Goal: Communication & Community: Answer question/provide support

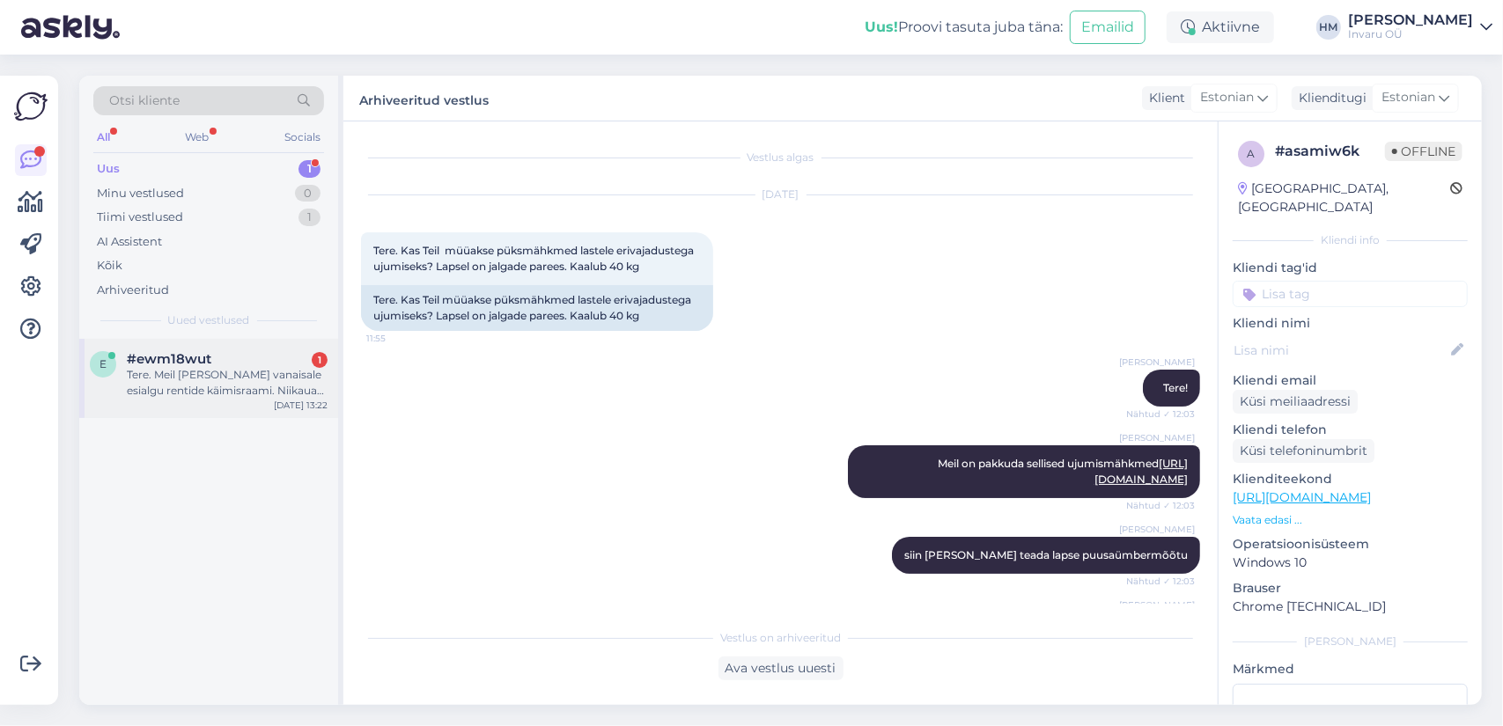
scroll to position [879, 0]
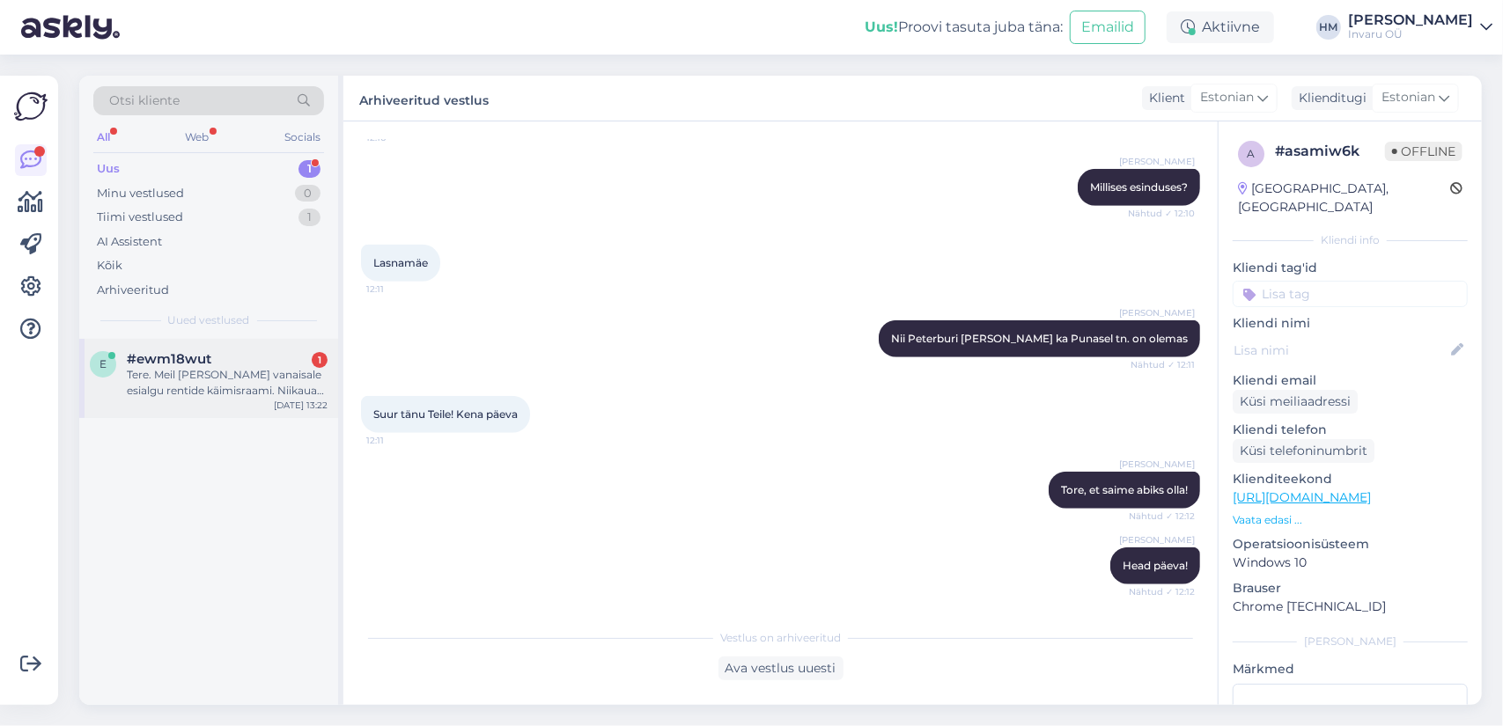
click at [188, 379] on div "Tere. Meil [PERSON_NAME] vanaisale esialgu rentide käimisraami. Niikaua kui tal…" at bounding box center [227, 383] width 201 height 32
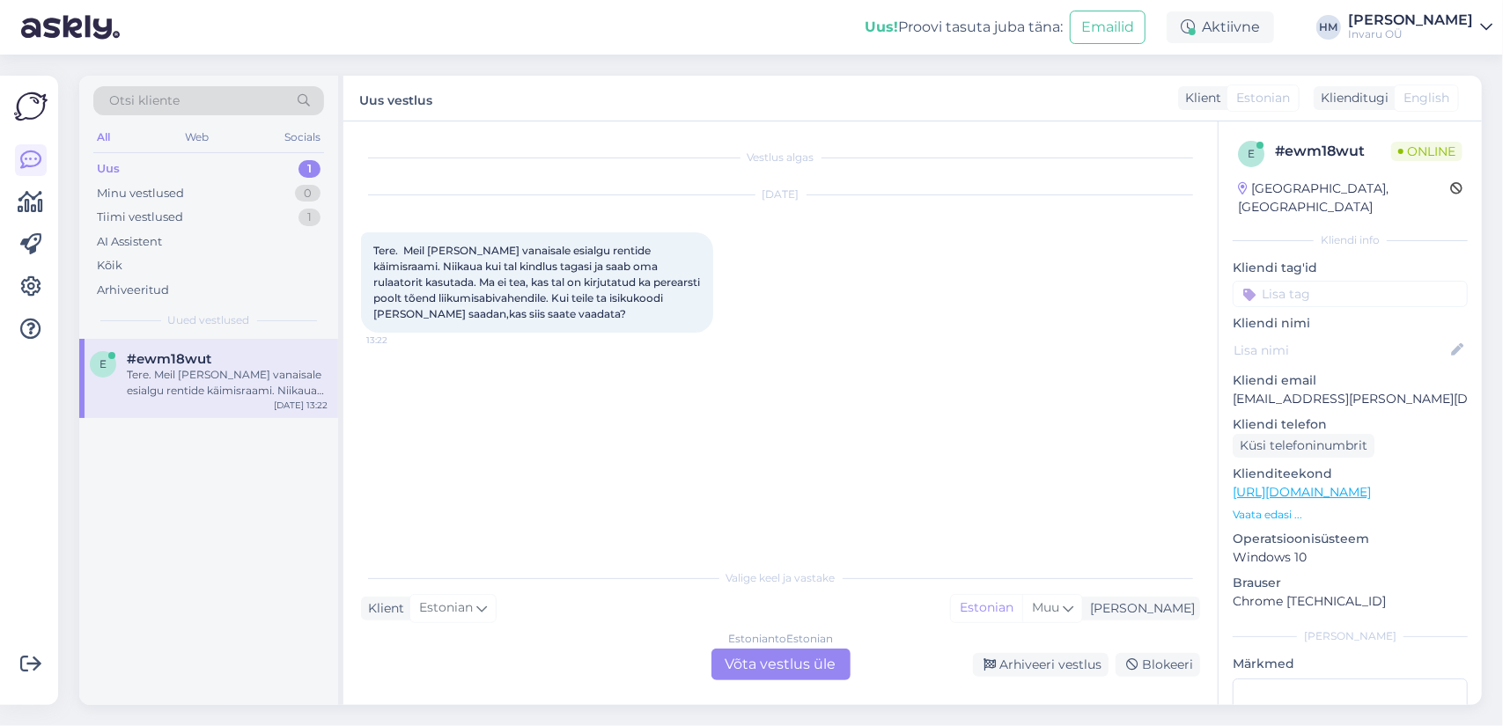
click at [806, 668] on div "Estonian to Estonian Võta vestlus üle" at bounding box center [780, 665] width 139 height 32
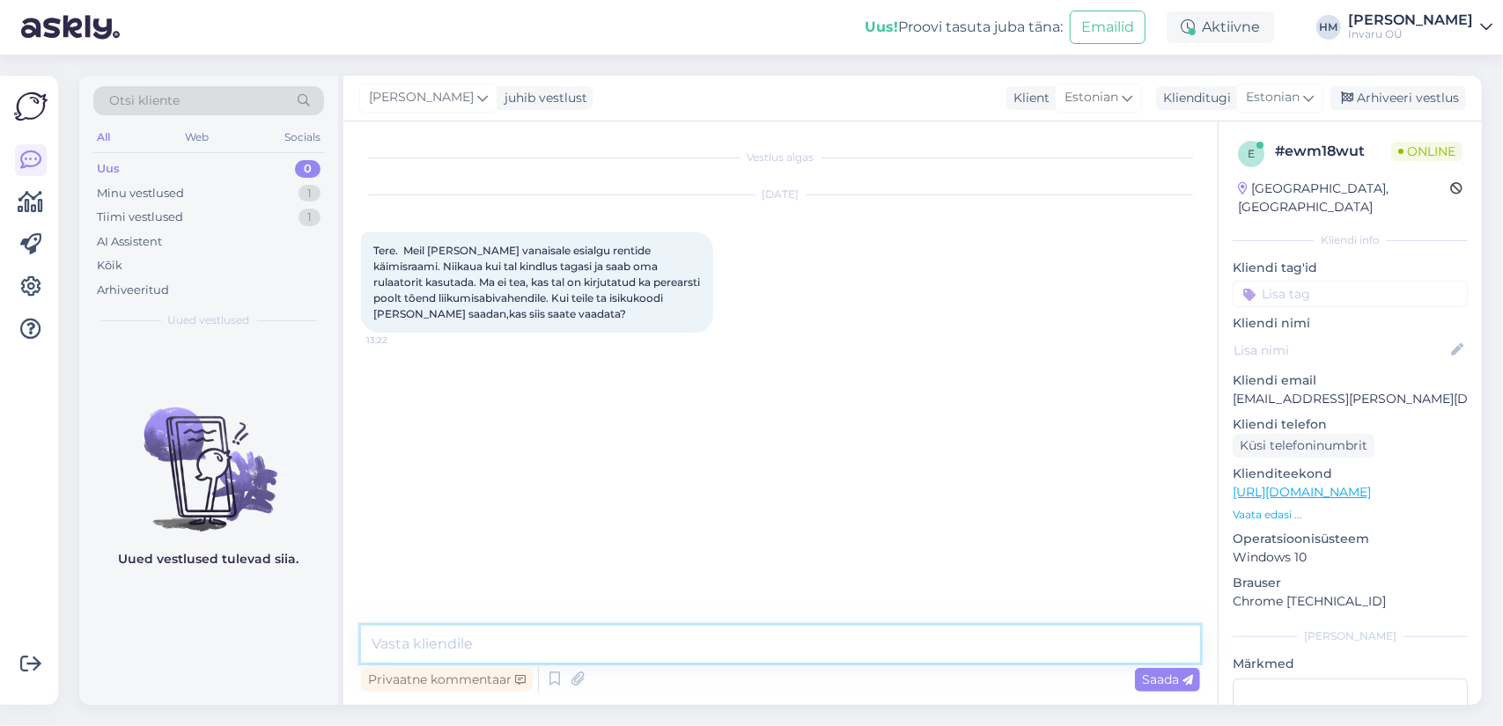
click at [627, 640] on textarea at bounding box center [780, 644] width 839 height 37
type textarea "Tere! Jah, saan vaadata, palun isikukoodi"
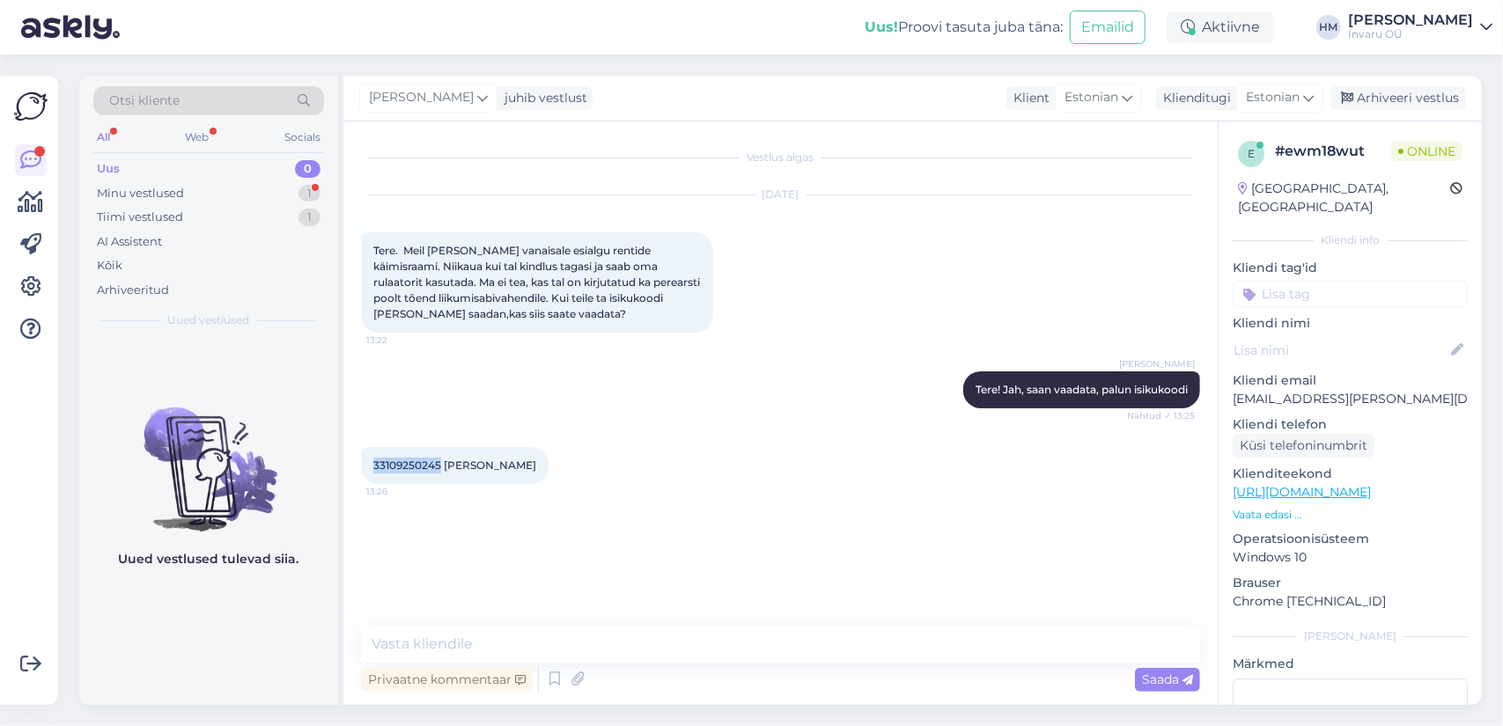
drag, startPoint x: 438, startPoint y: 466, endPoint x: 367, endPoint y: 458, distance: 71.8
click at [367, 458] on div "33109250245 [PERSON_NAME] 13:26" at bounding box center [455, 465] width 188 height 37
copy span "33109250245"
click at [509, 638] on textarea at bounding box center [780, 644] width 839 height 37
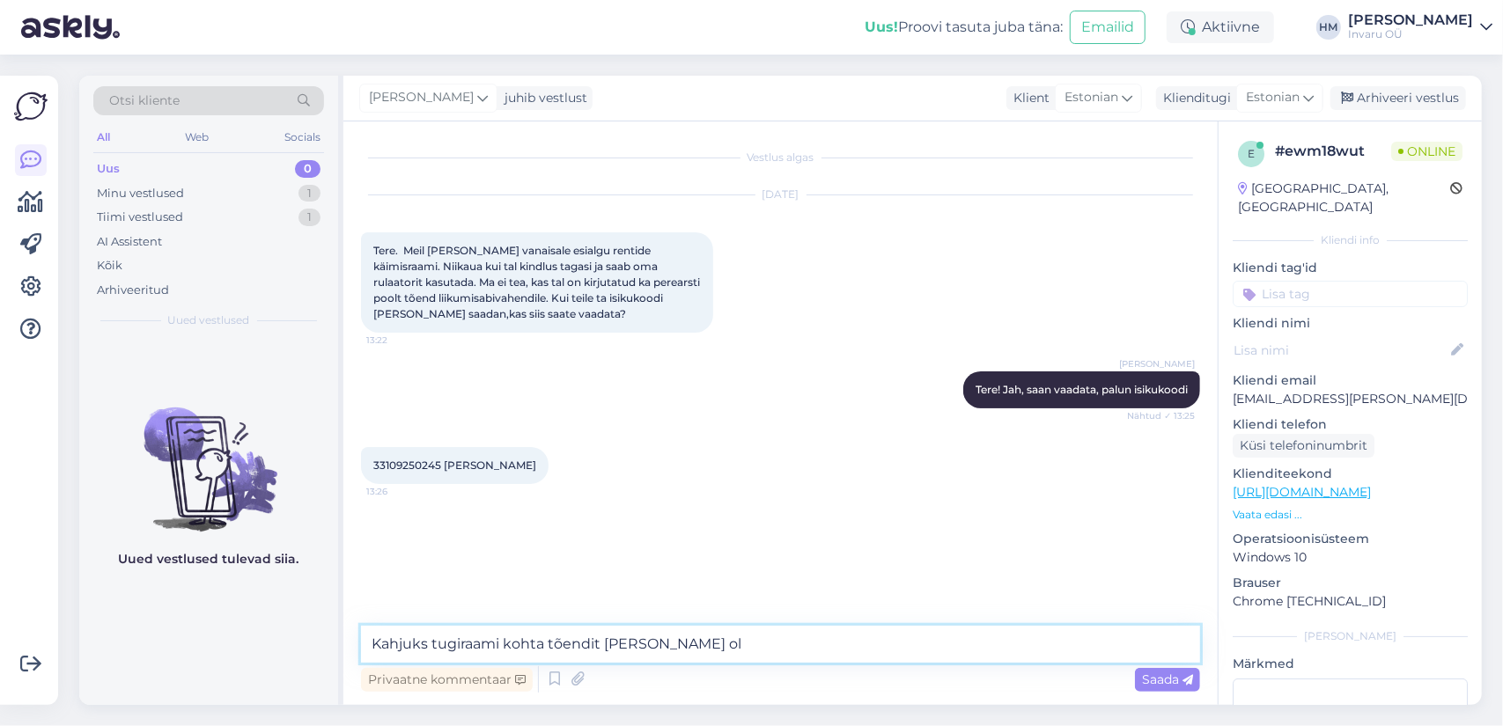
type textarea "Kahjuks tugiraami kohta tõendit [PERSON_NAME] ole"
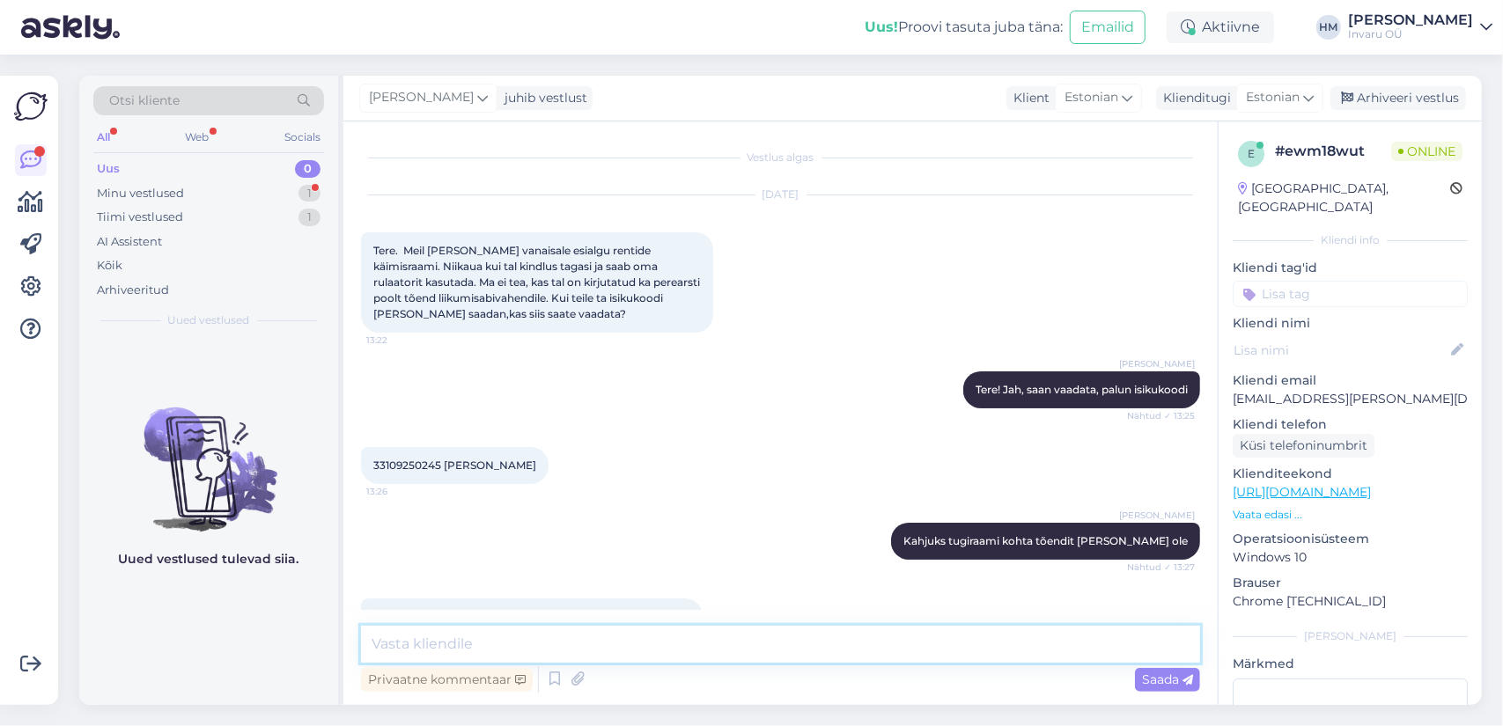
scroll to position [44, 0]
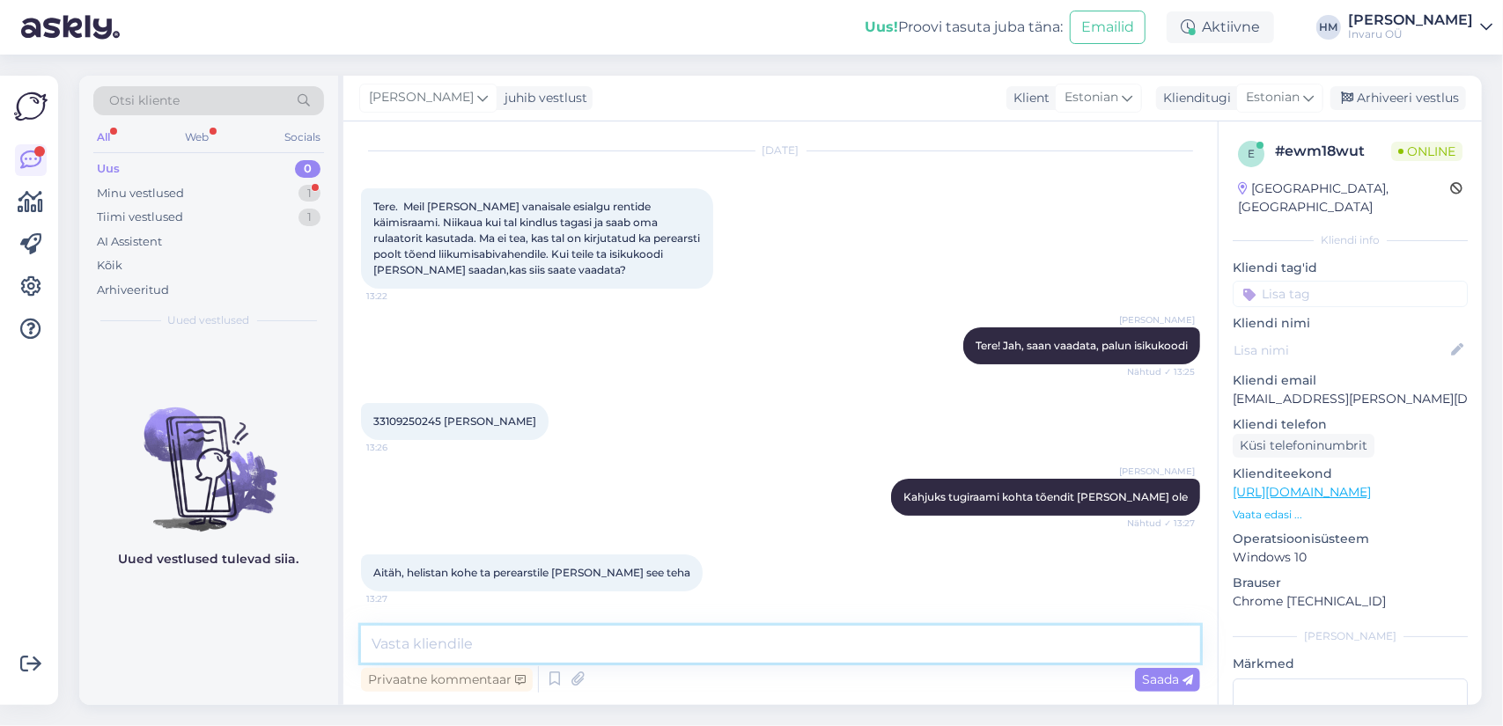
click at [520, 640] on textarea at bounding box center [780, 644] width 839 height 37
type textarea "Just"
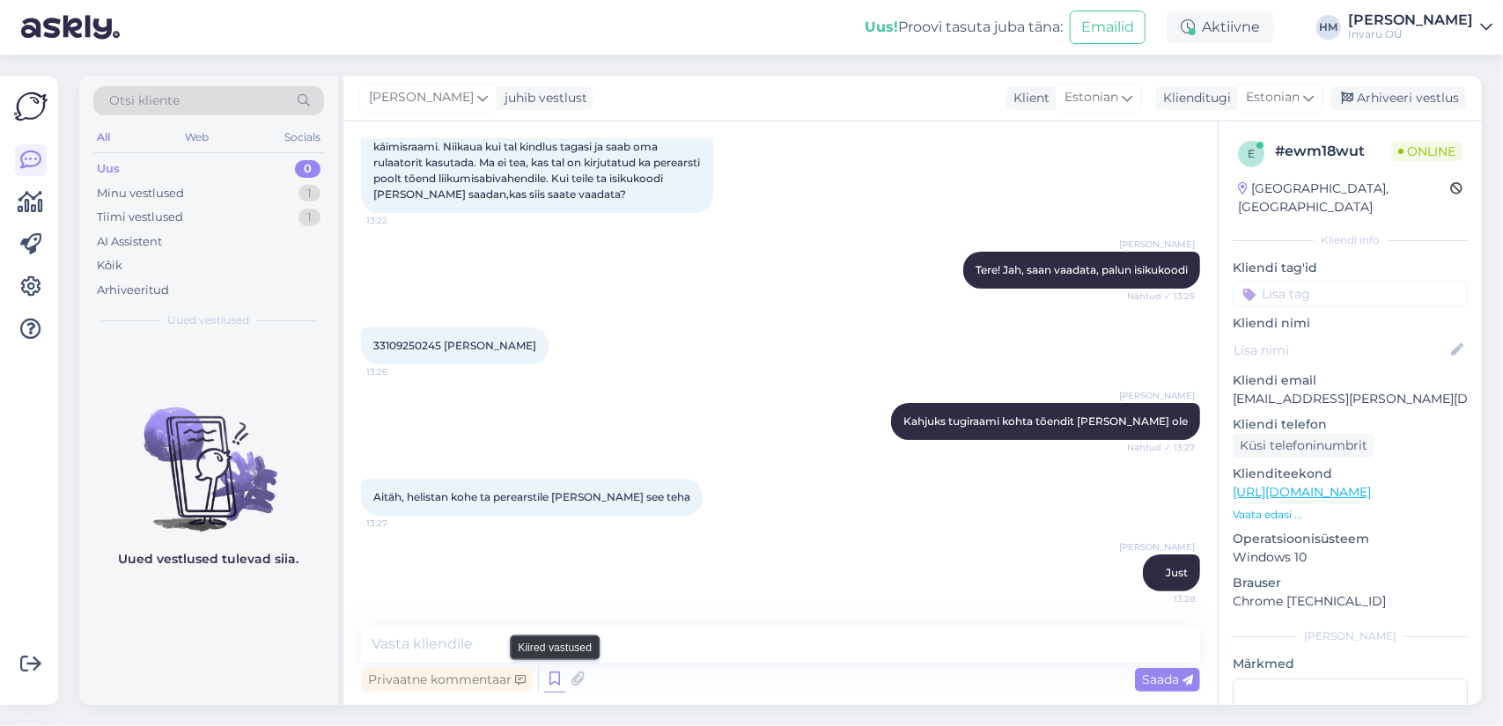
click at [555, 681] on icon at bounding box center [554, 679] width 21 height 26
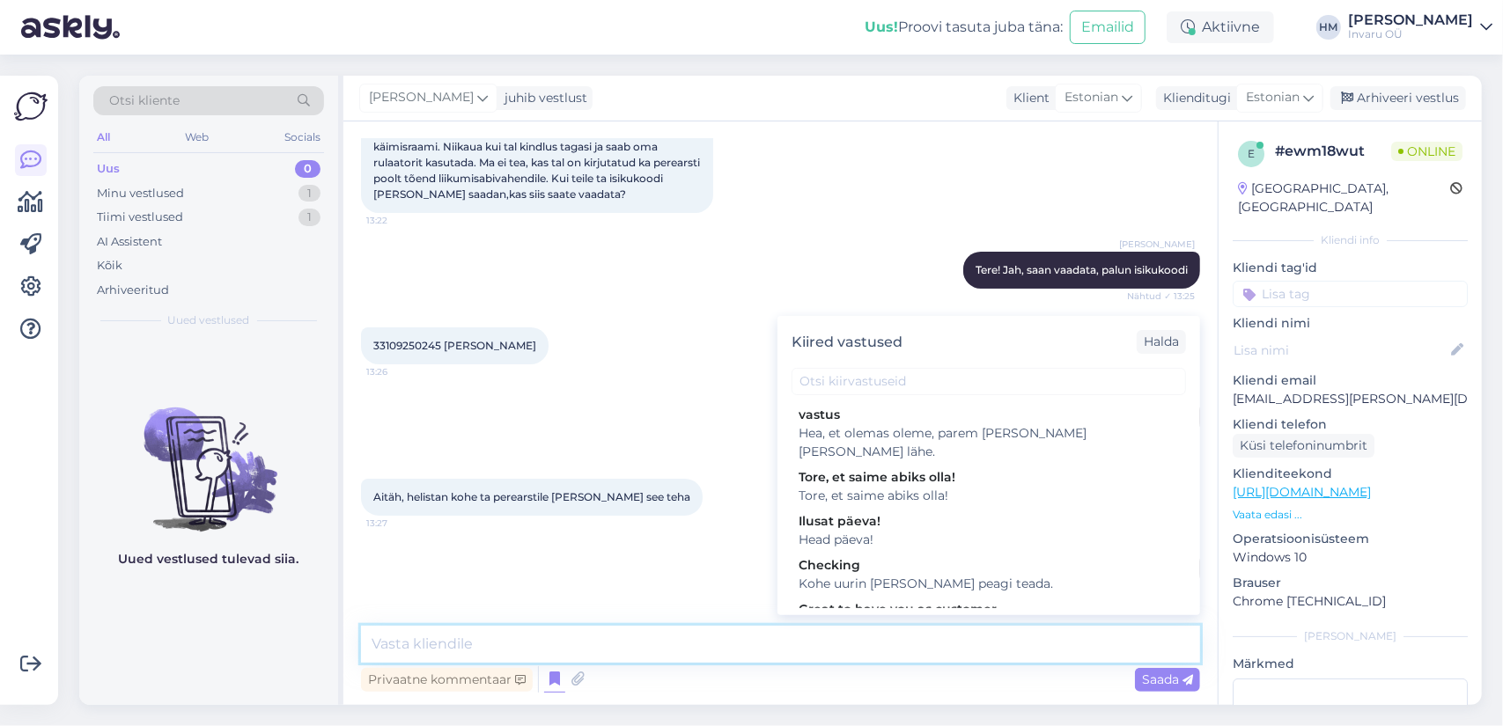
click at [531, 647] on textarea at bounding box center [780, 644] width 839 height 37
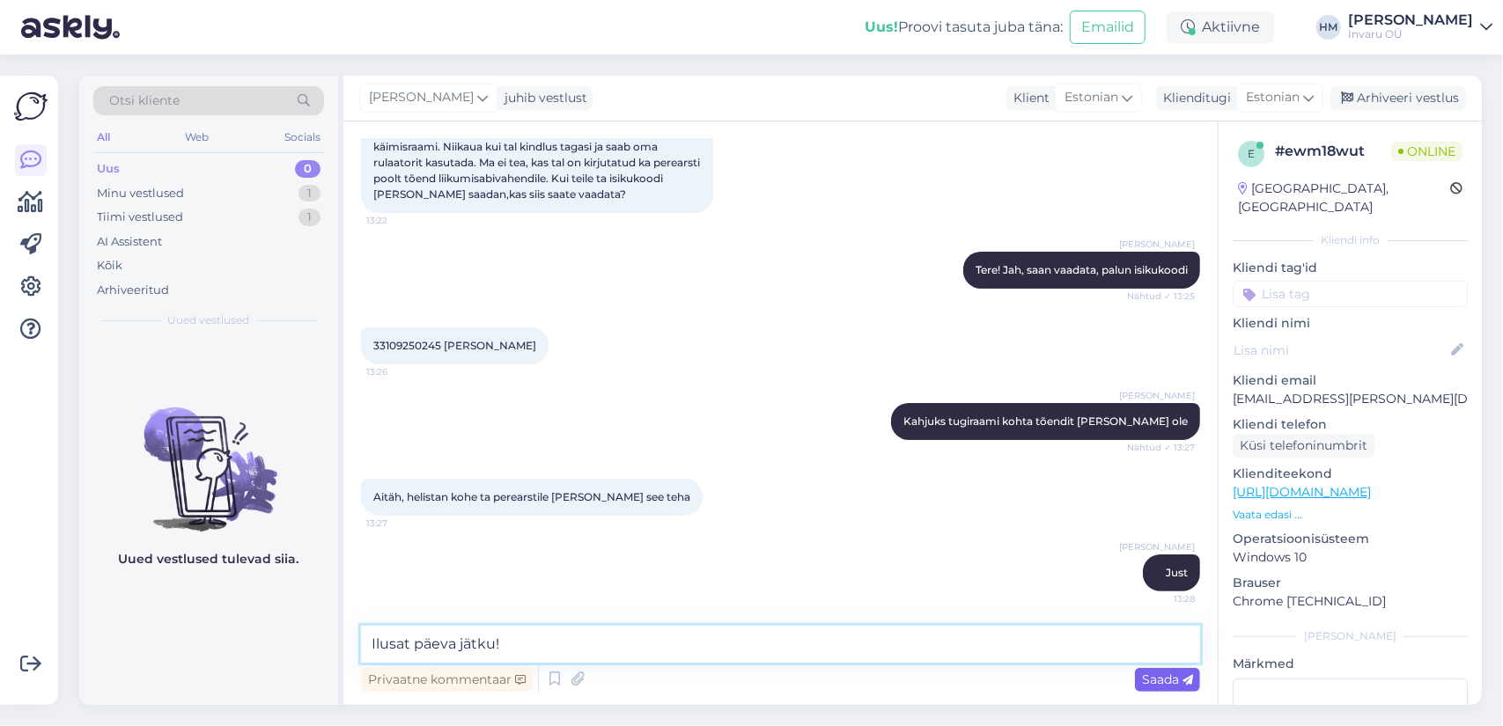
type textarea "Ilusat päeva jätku!"
click at [1159, 684] on span "Saada" at bounding box center [1167, 680] width 51 height 16
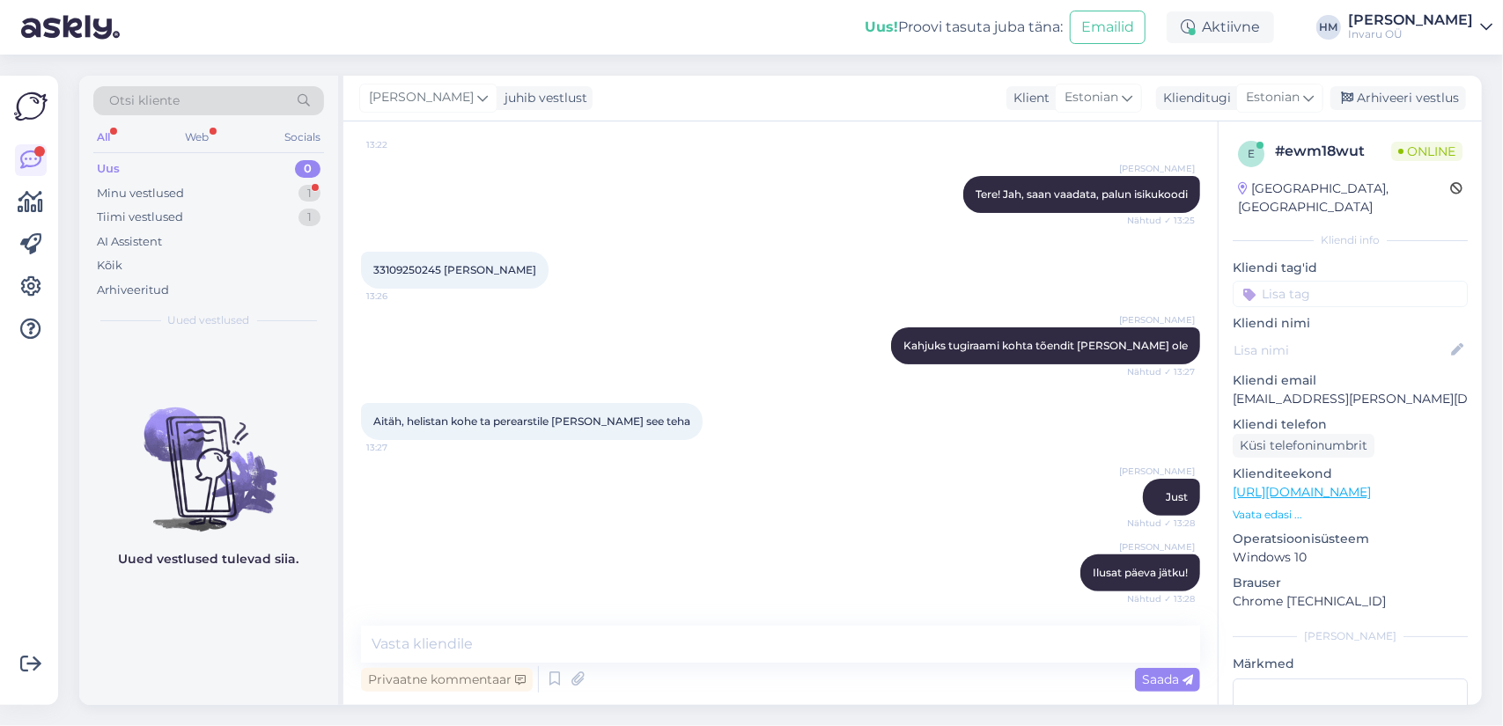
scroll to position [271, 0]
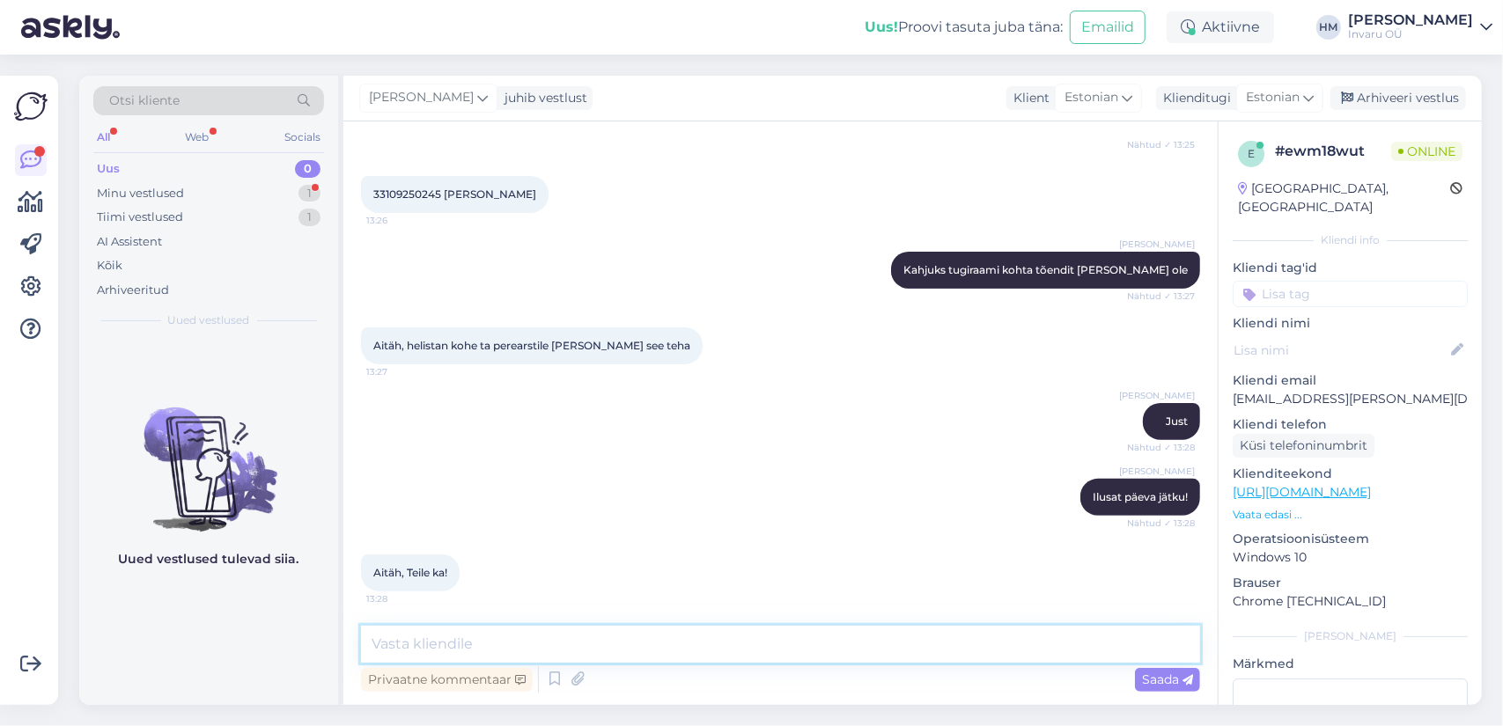
click at [444, 641] on textarea at bounding box center [780, 644] width 839 height 37
type textarea "Tänan!"
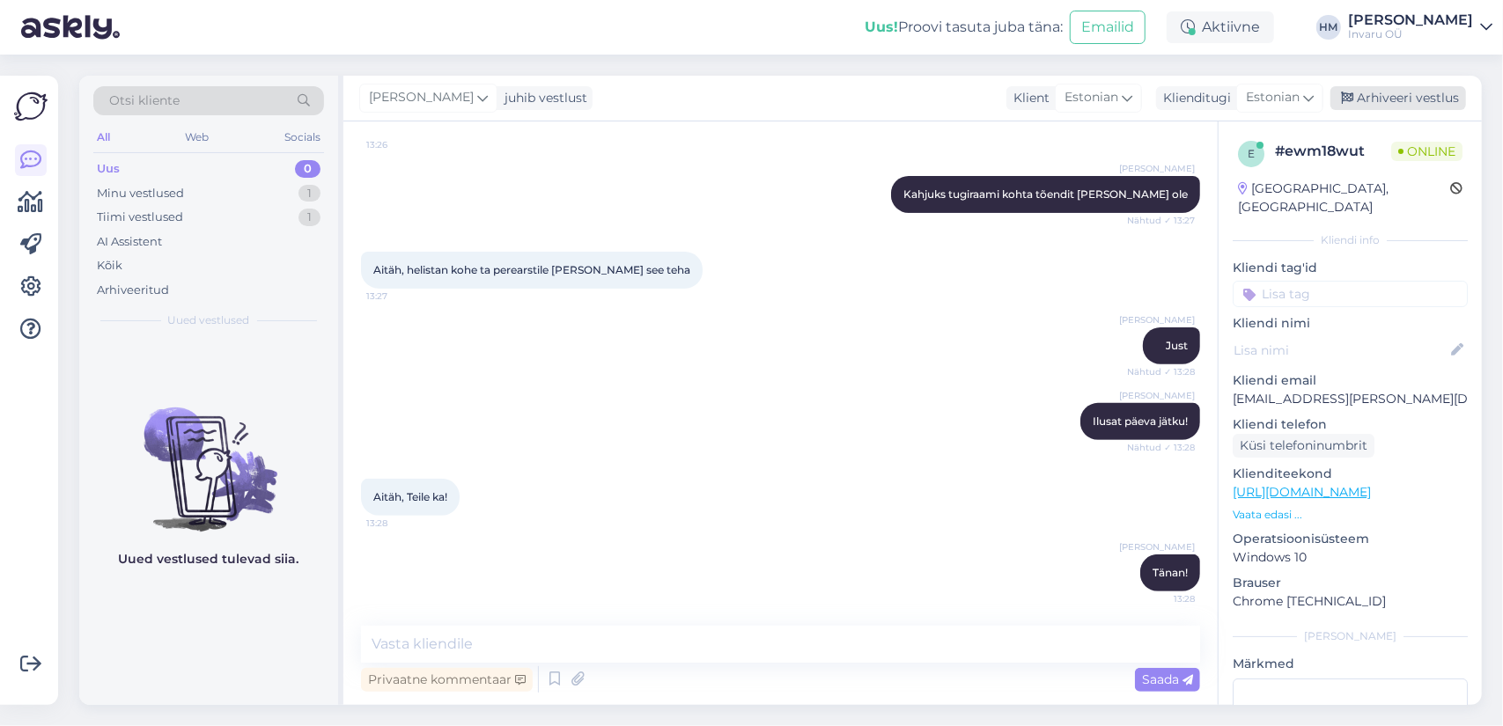
click at [1428, 92] on div "Arhiveeri vestlus" at bounding box center [1398, 98] width 136 height 24
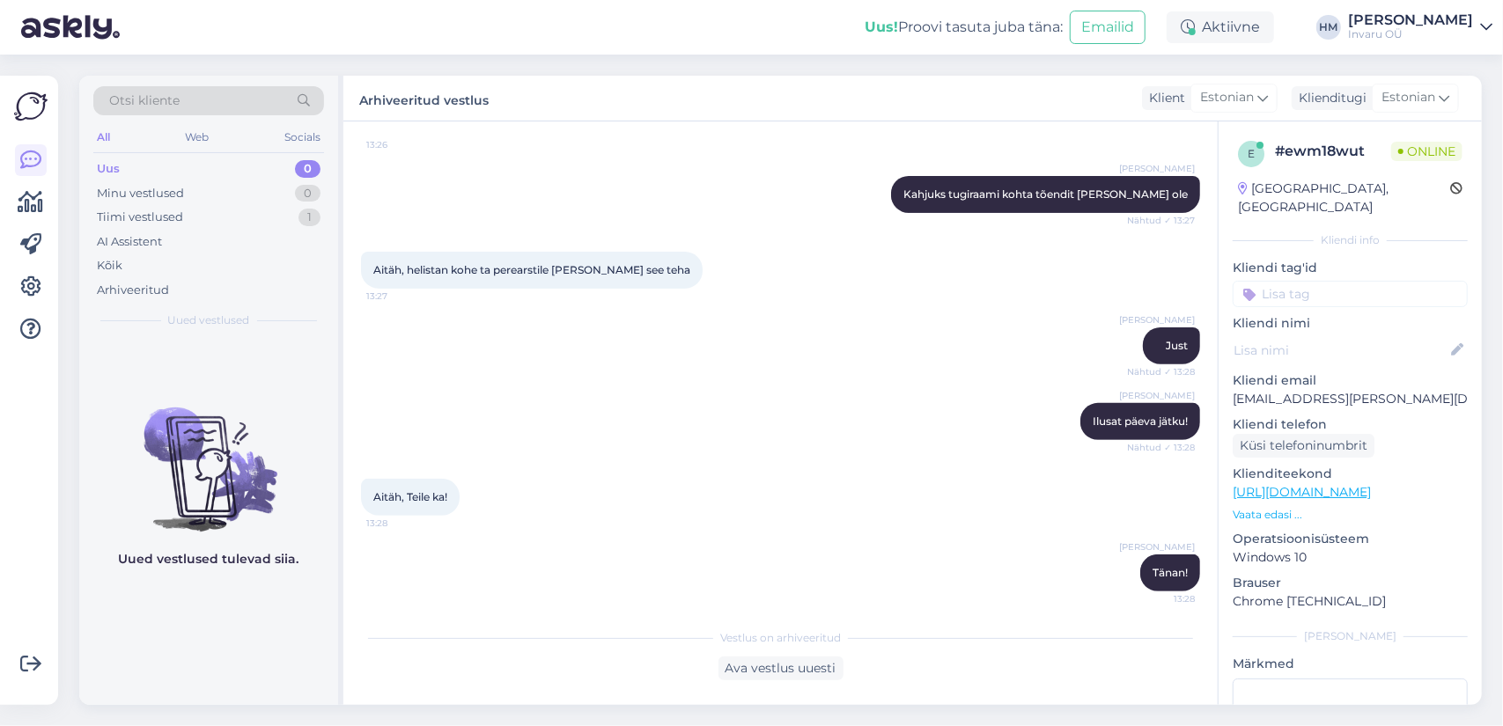
click at [97, 163] on div "Uus" at bounding box center [108, 169] width 23 height 18
